Goal: Transaction & Acquisition: Purchase product/service

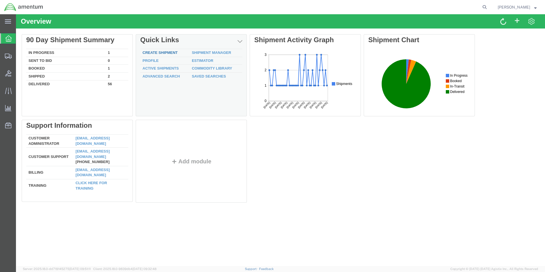
click at [161, 53] on link "Create Shipment" at bounding box center [159, 52] width 35 height 4
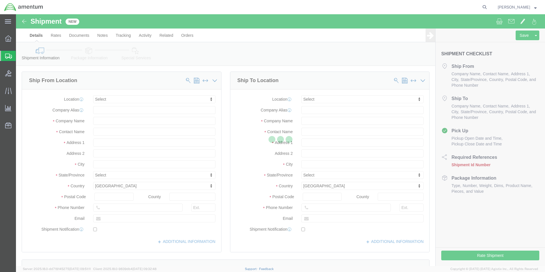
select select
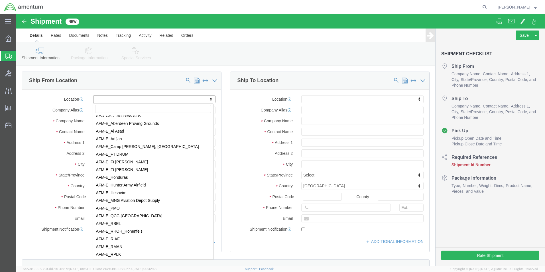
scroll to position [570, 0]
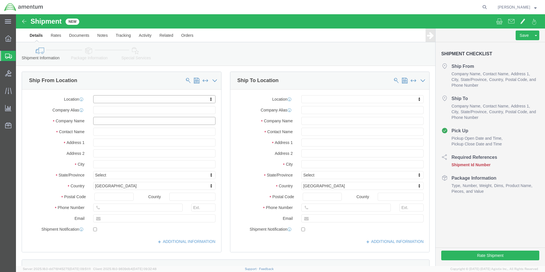
click input "text"
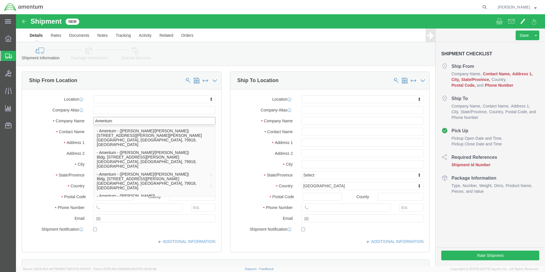
scroll to position [142, 0]
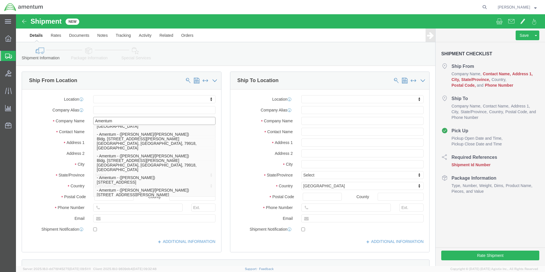
type input "Amentum"
click label "Company Name"
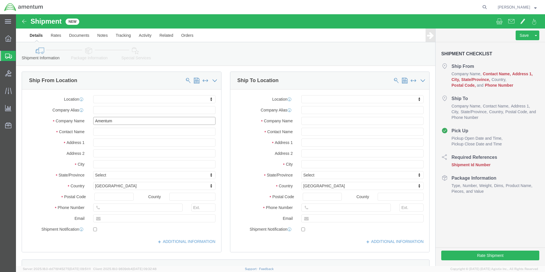
drag, startPoint x: 101, startPoint y: 108, endPoint x: 62, endPoint y: 102, distance: 38.9
click div "Location My Profile Location [PHONE_NUMBER] [PHONE_NUMBER] [PHONE_NUMBER] [PHON…"
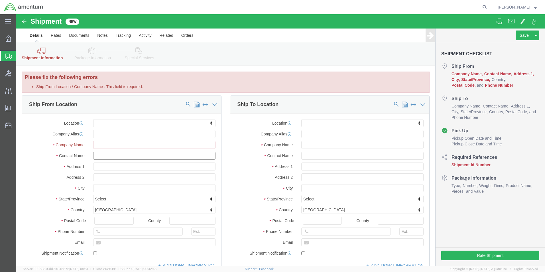
click input "text"
type input "[PERSON_NAME]"
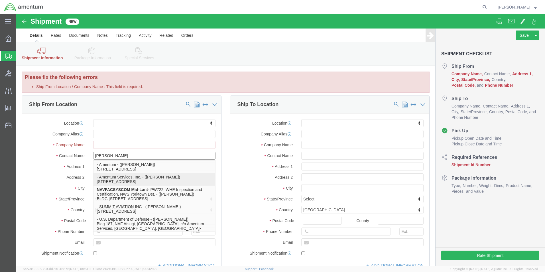
click p "- Amentum Services, Inc. - ([PERSON_NAME]) [STREET_ADDRESS]"
select select
type input "Amentum Services, Inc."
type input "[PERSON_NAME]"
type input "[STREET_ADDRESS]"
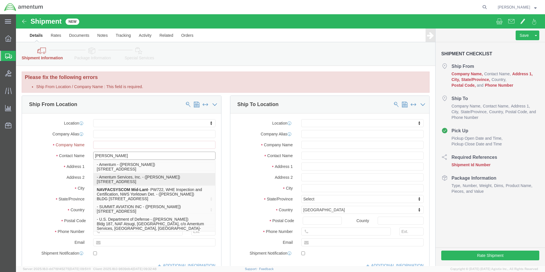
type input "[GEOGRAPHIC_DATA]"
type input "17057"
type input "[PHONE_NUMBER]"
select select "PA"
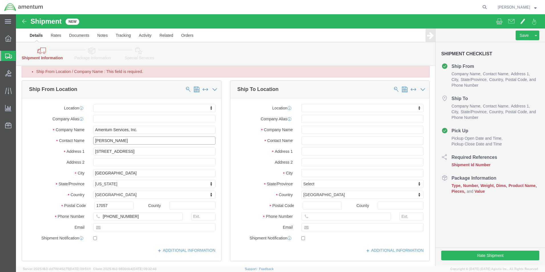
scroll to position [28, 0]
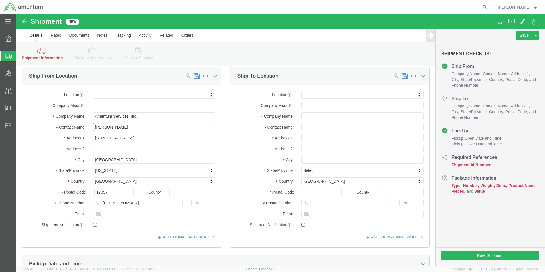
type input "[PERSON_NAME]"
click input "text"
type input "Honeywell"
drag, startPoint x: 307, startPoint y: 90, endPoint x: 279, endPoint y: 88, distance: 27.5
click div "Honeywell"
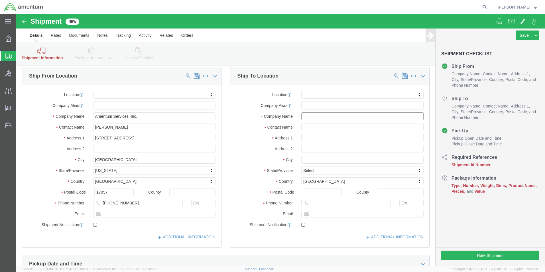
click input "text"
paste input "Honeywell"
type input "Honeywell"
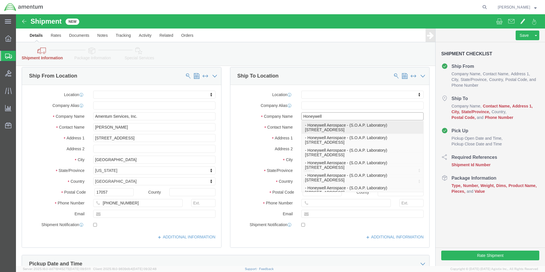
click p "- Honeywell Aerospace - (S.O.A.P. Laboratory) [STREET_ADDRESS]"
select select
type input "Honeywell Aerospace"
type input "S.O.A.P. Laboratory"
type input "[STREET_ADDRESS]"
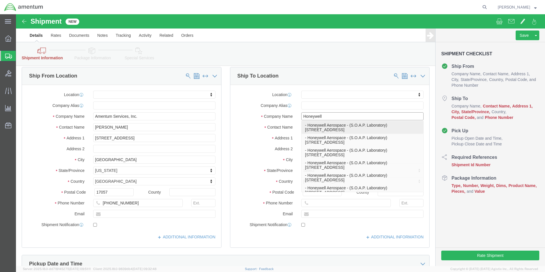
type input "301 Receiving"
type input "Phoenix"
type input "85034"
select select "AZ"
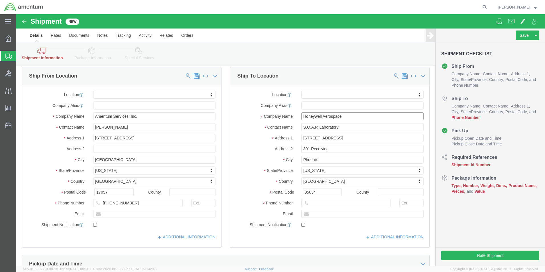
type input "Honeywell Aerospace"
click input "text"
click div "ADDITIONAL INFORMATION"
click input "6022312947"
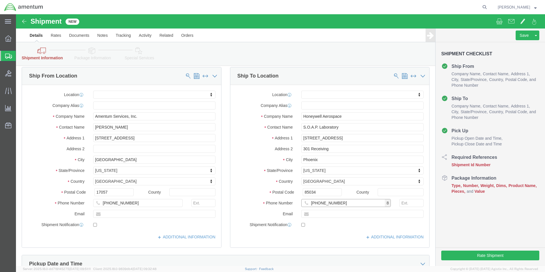
type input "[PHONE_NUMBER]"
click input "text"
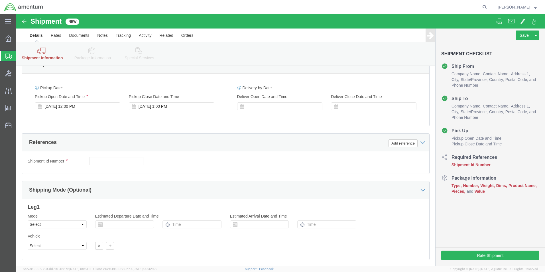
scroll to position [228, 0]
type input "[PERSON_NAME][EMAIL_ADDRESS][DOMAIN_NAME]"
checkbox input "true"
click input "text"
type input "SOAP Sample"
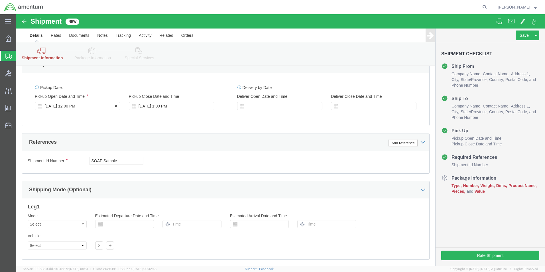
click div "[DATE] 12:00 PM"
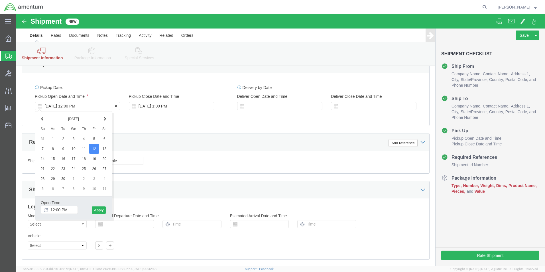
click div "[DATE] 12:00 PM"
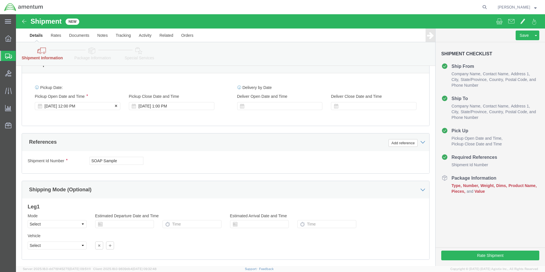
click div "[DATE] 12:00 PM"
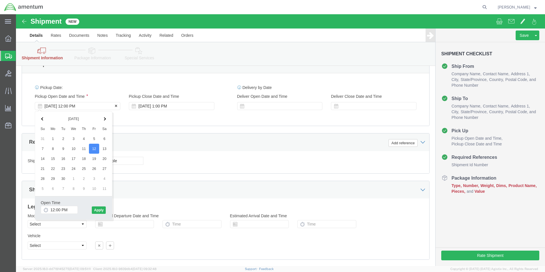
click div "[DATE] 12:00 PM"
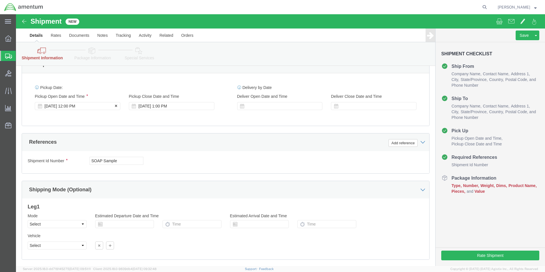
click div "[DATE] 12:00 PM"
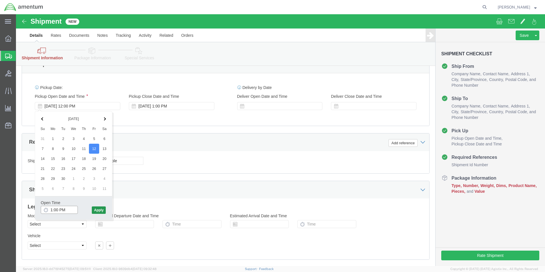
type input "1:00 PM"
click button "Apply"
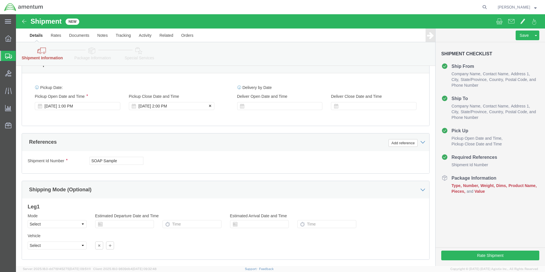
click div "[DATE] 2:00 PM"
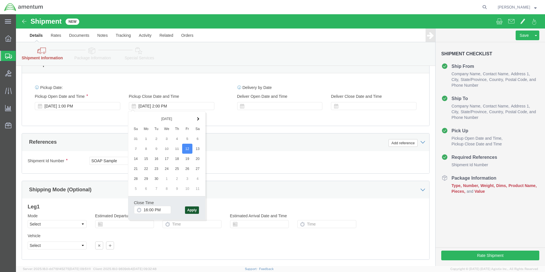
type input "4:00 PM"
click button "Apply"
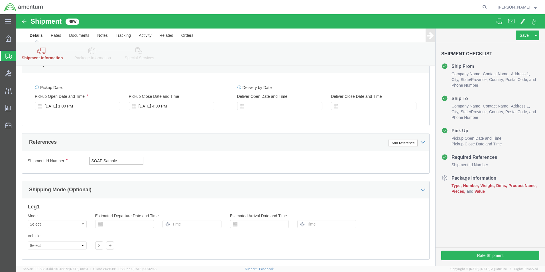
drag, startPoint x: 113, startPoint y: 148, endPoint x: 78, endPoint y: 145, distance: 35.2
click input "SOAP Sample"
type input "S"
paste input "Honeywell"
type input "H"
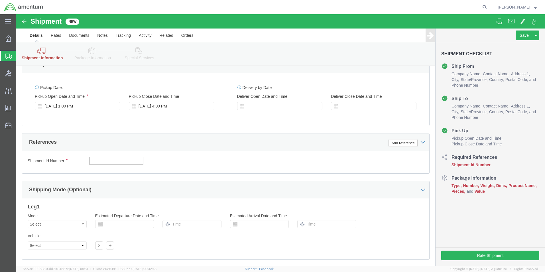
click input "text"
paste input "4857.1.2103.00.00.00.000.FRE"
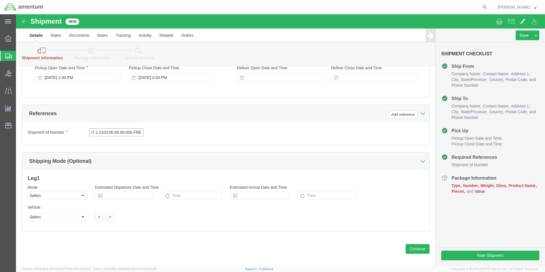
scroll to position [262, 0]
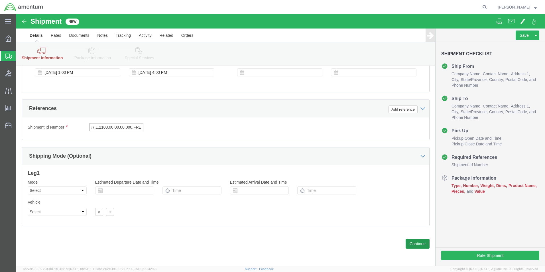
type input "4857.1.2103.00.00.00.000.FRE"
click button "Continue"
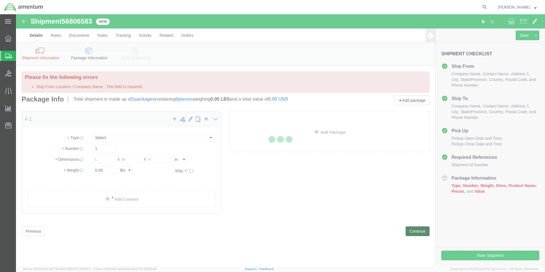
select select "CBOX"
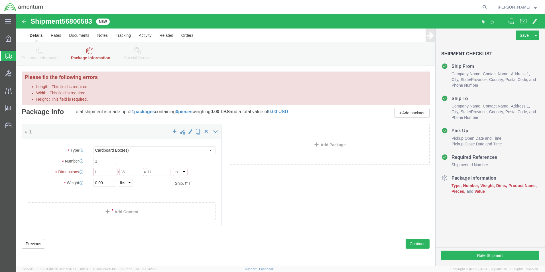
click input "Length : This field is required."
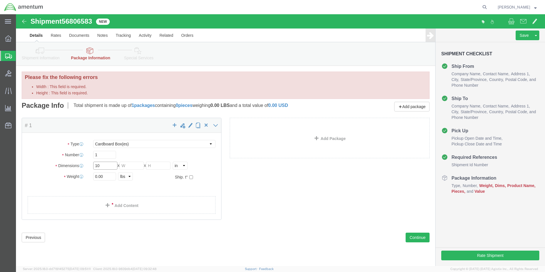
type input "10"
click input "Width : This field is required."
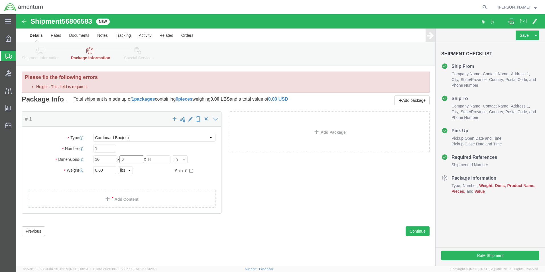
type input "6"
click input "Height : This field is required."
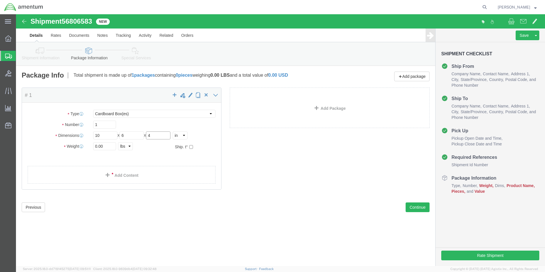
type input "4"
click input "0.00"
click div "Package Type Select BCK Boxes Bale(s) Basket(s) Bolt(s) Bottle(s) Buckets Bulk …"
click input "0.00"
type input "2.0"
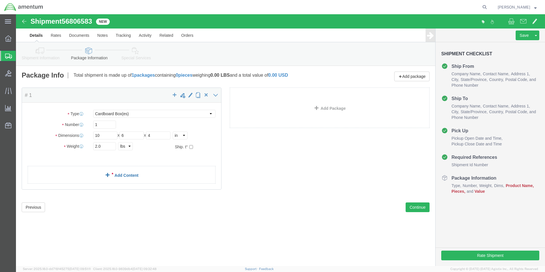
click link "Add Content"
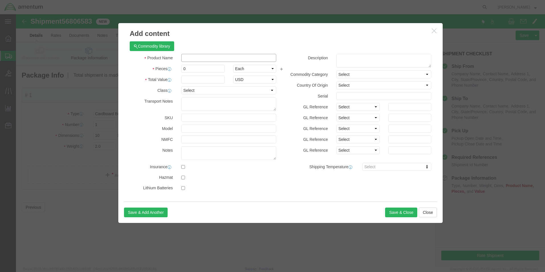
click input "text"
type input "SOAP Sample"
type input "50.00"
click input "0"
type input "1"
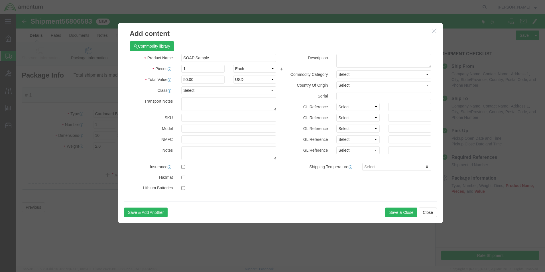
type input "50"
click div "NMFC"
click button "Save & Close"
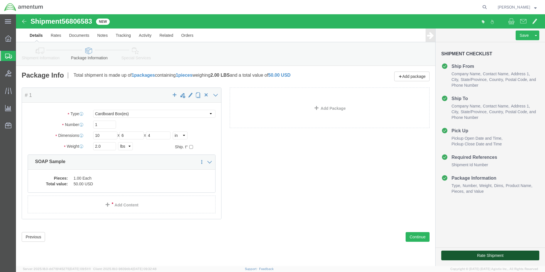
click button "Rate Shipment"
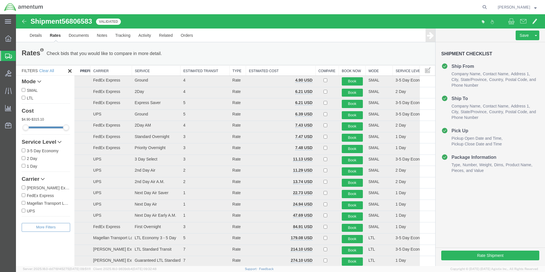
click at [25, 195] on input "FedEx Express" at bounding box center [24, 195] width 4 height 4
checkbox input "true"
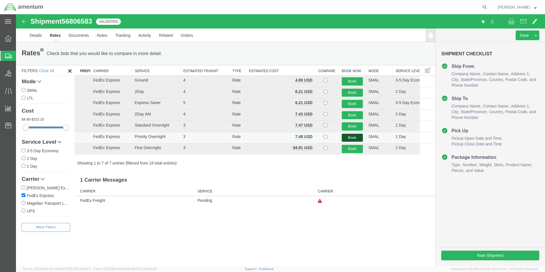
click at [354, 138] on button "Book" at bounding box center [352, 138] width 21 height 8
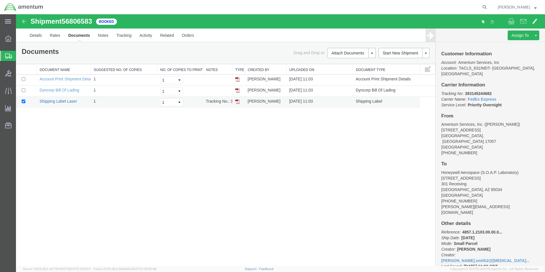
click at [62, 103] on link "Shipping Label Laser" at bounding box center [59, 101] width 38 height 5
click at [512, 20] on span at bounding box center [511, 21] width 6 height 7
click at [33, 37] on link "Details" at bounding box center [36, 35] width 20 height 14
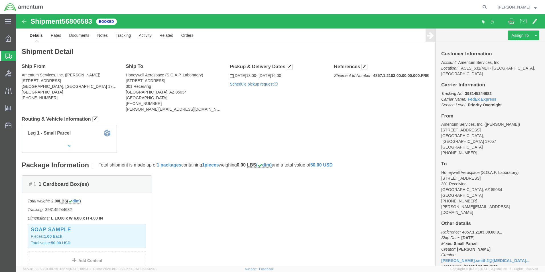
click link "Schedule pickup request"
click div "Leg 1 - Small Parcel"
